Goal: Navigation & Orientation: Find specific page/section

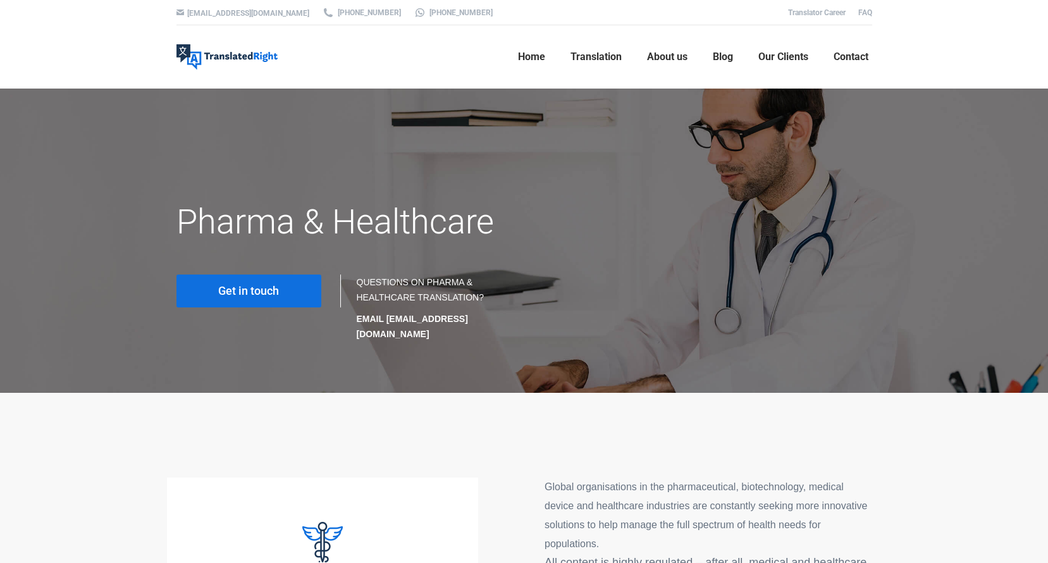
click at [779, 58] on span "Our Clients" at bounding box center [783, 57] width 50 height 13
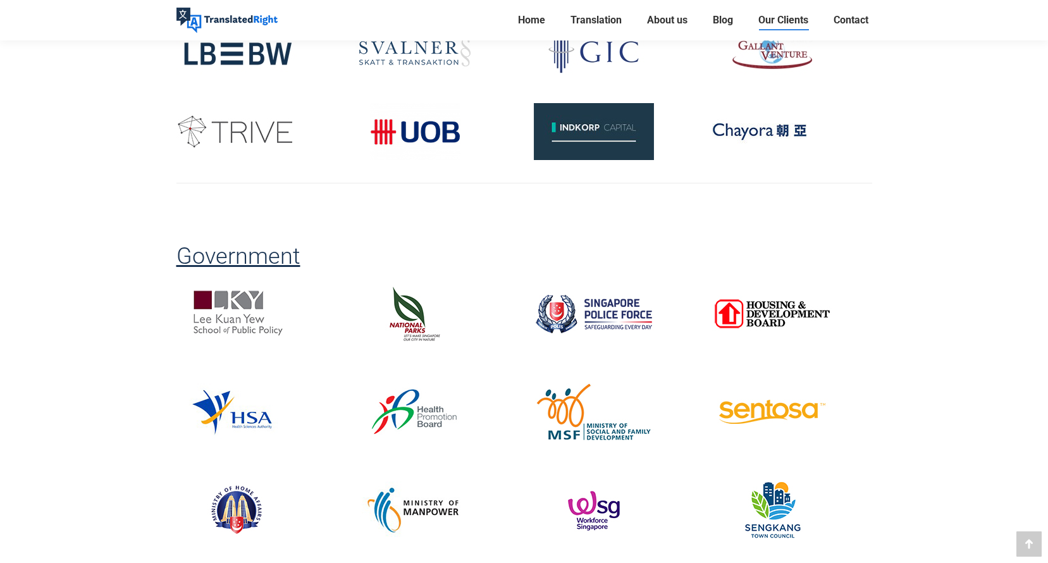
scroll to position [1264, 0]
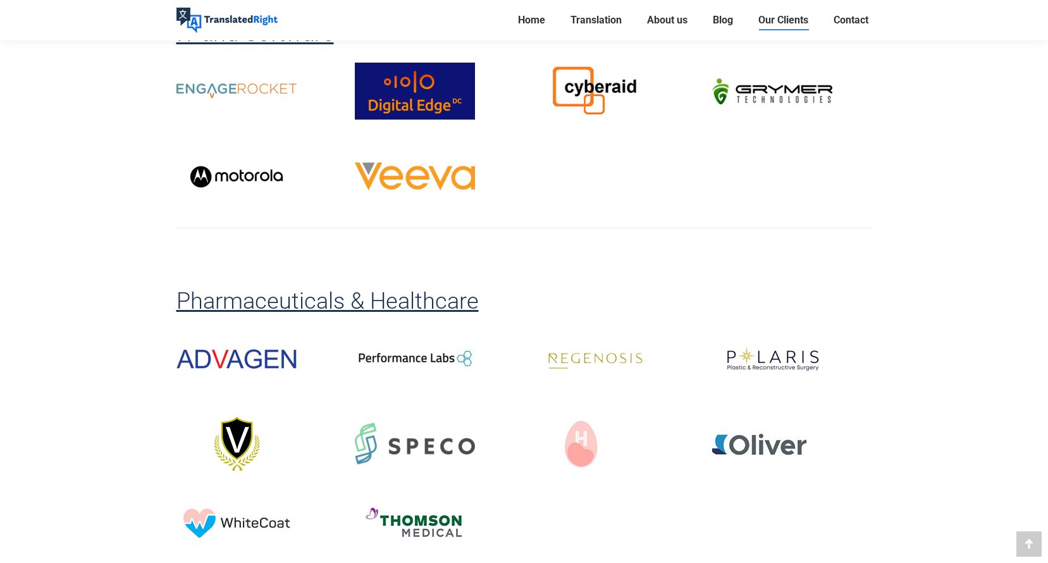
scroll to position [2150, 0]
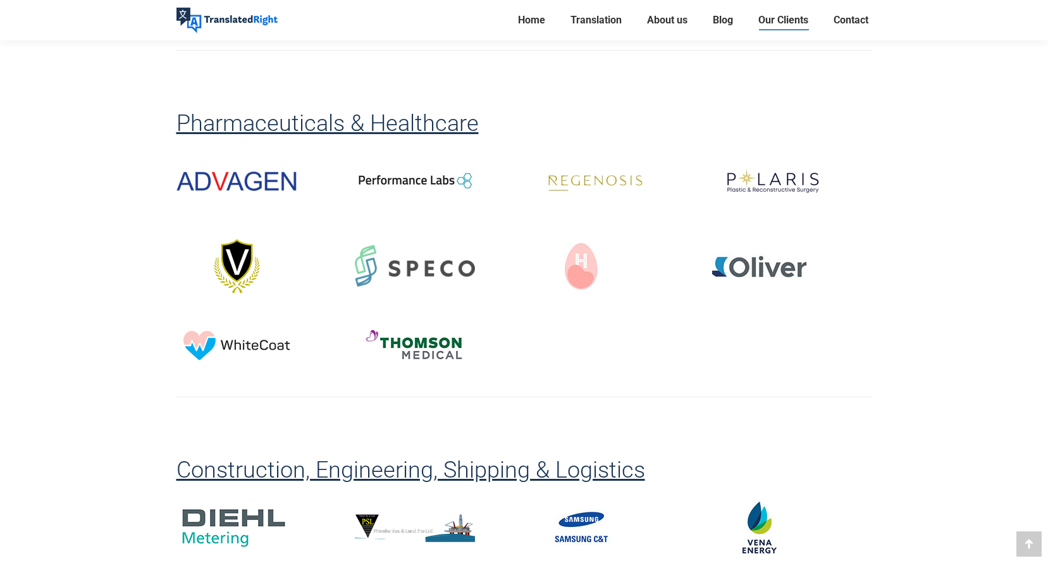
scroll to position [2277, 0]
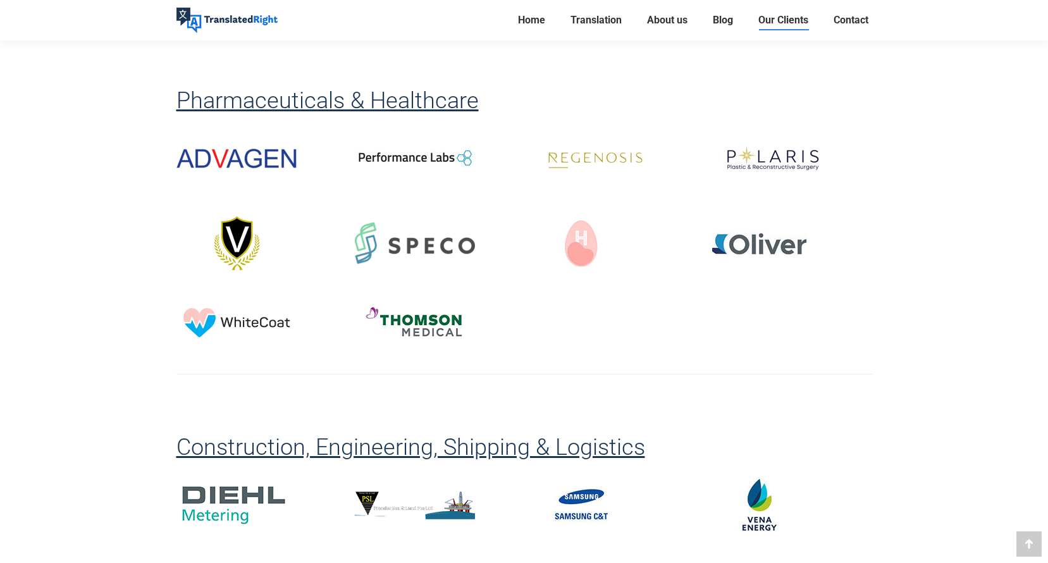
drag, startPoint x: 48, startPoint y: 264, endPoint x: 75, endPoint y: 261, distance: 27.4
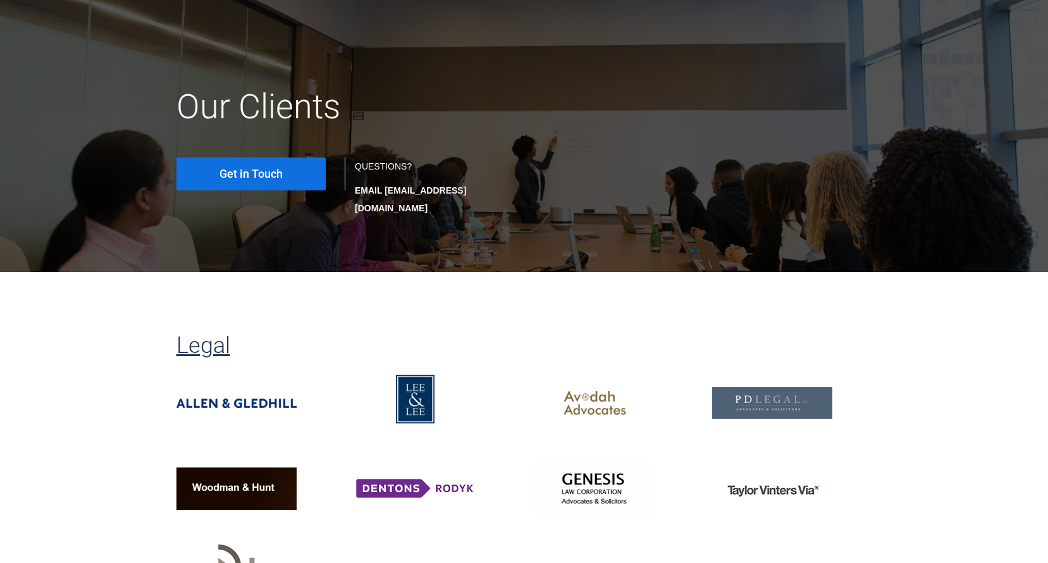
scroll to position [0, 0]
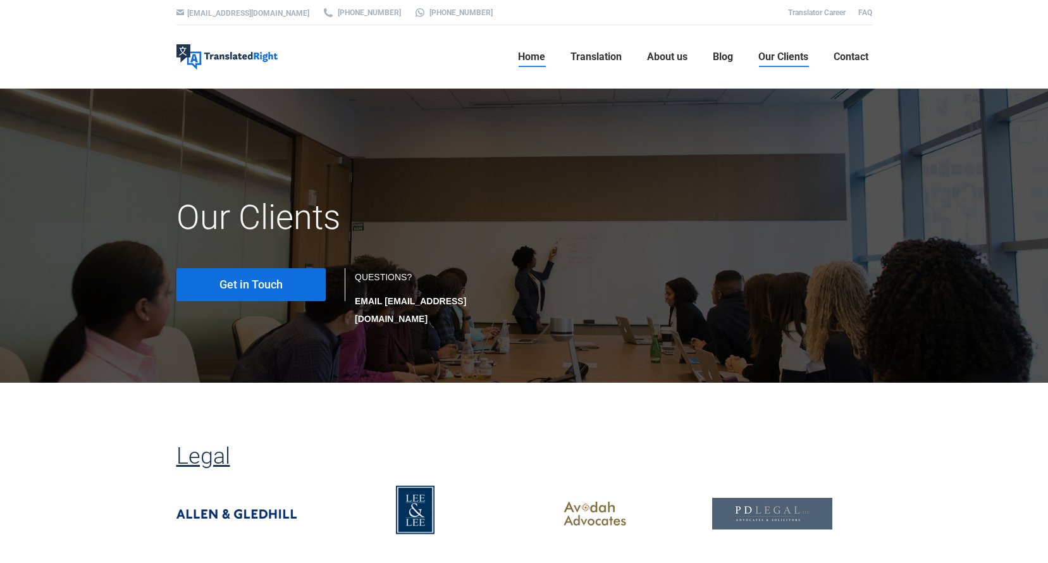
click at [519, 54] on span "Home" at bounding box center [531, 57] width 27 height 13
